Goal: Task Accomplishment & Management: Manage account settings

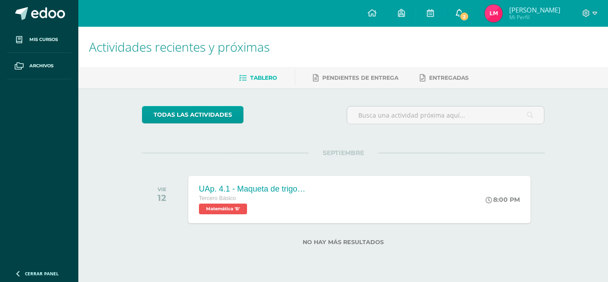
click at [469, 13] on span "2" at bounding box center [464, 17] width 10 height 10
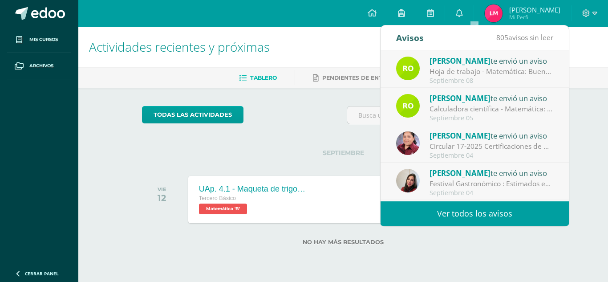
click at [453, 77] on div "Septiembre 08" at bounding box center [491, 81] width 124 height 8
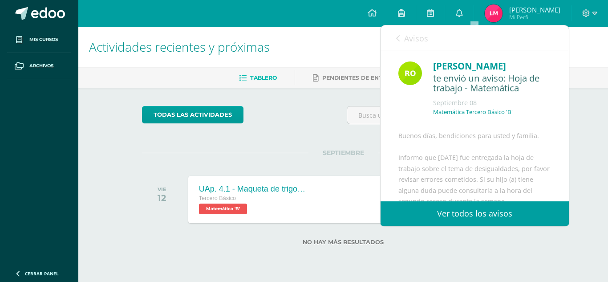
scroll to position [18, 0]
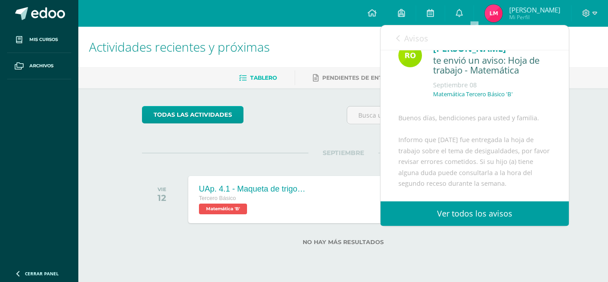
click at [398, 41] on icon at bounding box center [398, 38] width 4 height 7
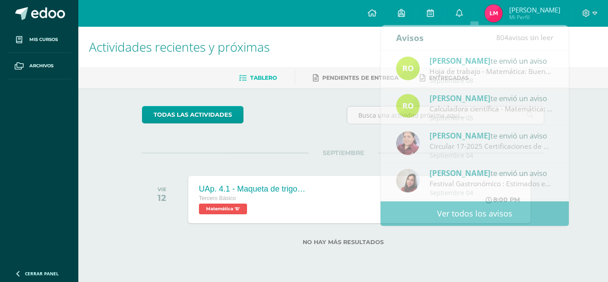
click at [306, 113] on div "todas las Actividades" at bounding box center [223, 118] width 171 height 25
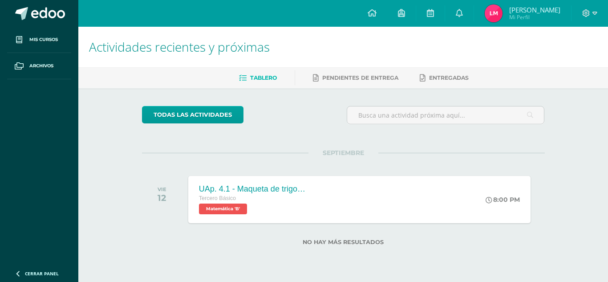
click at [533, 16] on span "Mi Perfil" at bounding box center [534, 17] width 51 height 8
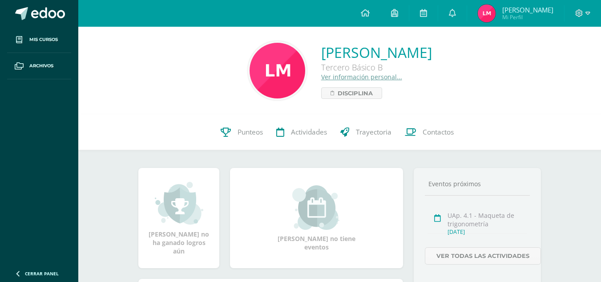
click at [335, 77] on link "Ver información personal..." at bounding box center [361, 77] width 81 height 8
